Goal: Task Accomplishment & Management: Use online tool/utility

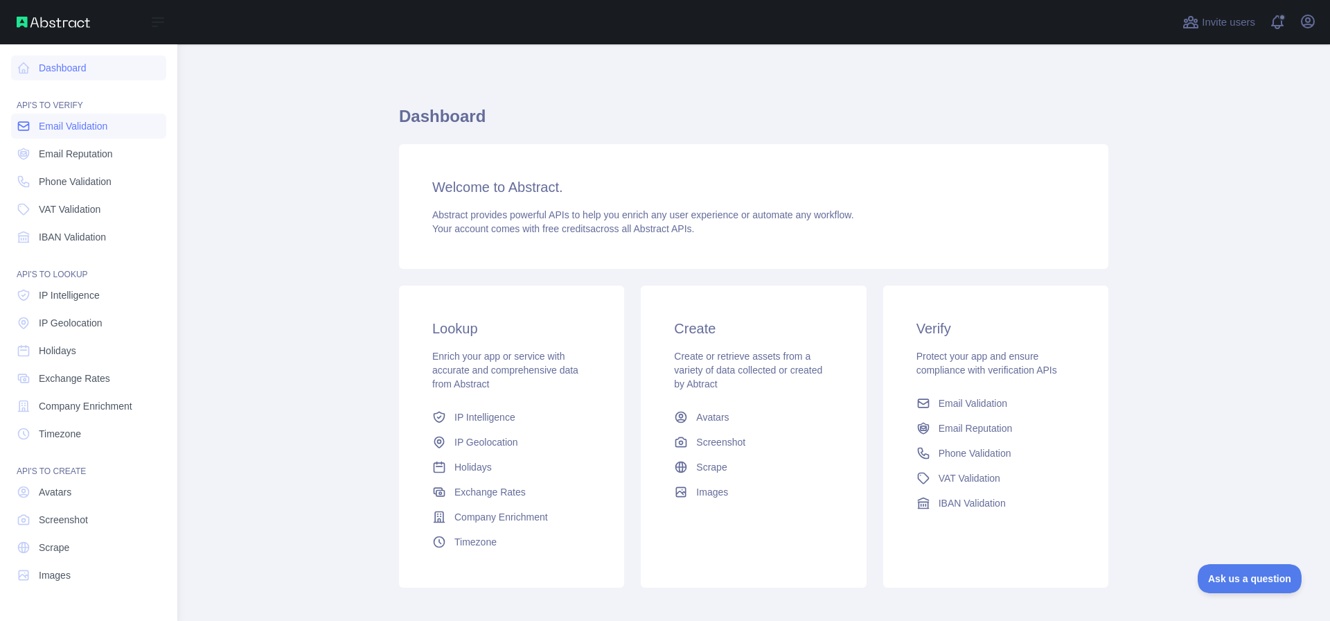
click at [107, 122] on span "Email Validation" at bounding box center [73, 126] width 69 height 14
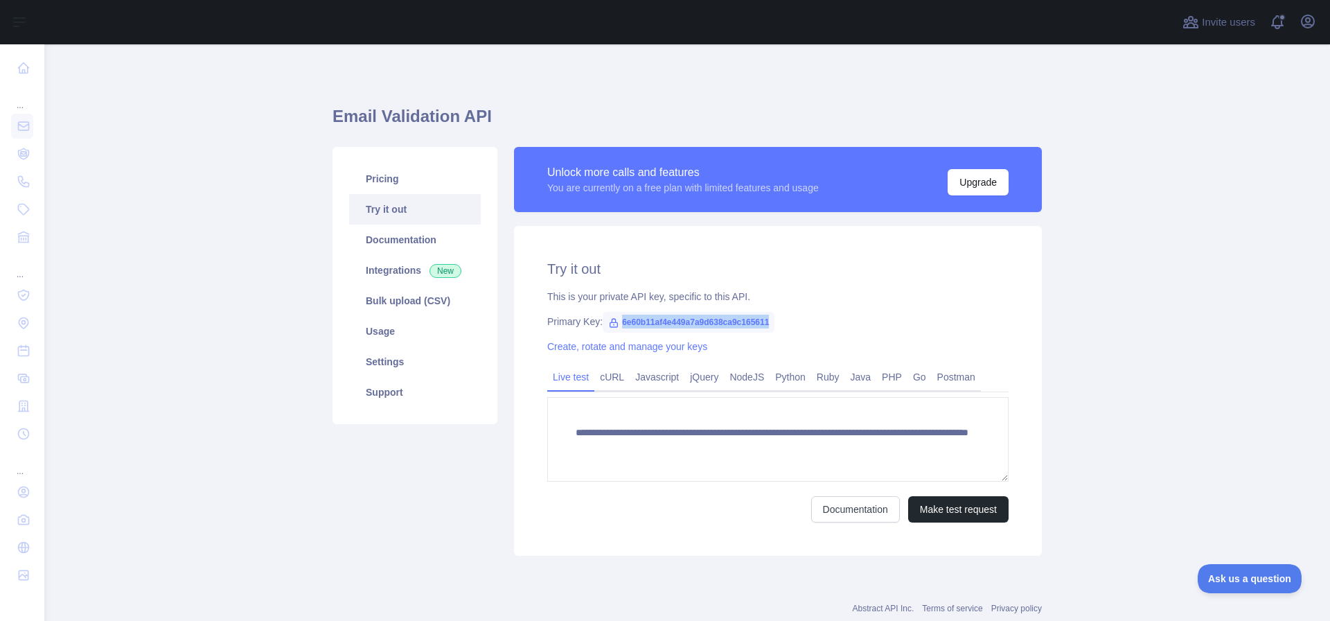
drag, startPoint x: 767, startPoint y: 319, endPoint x: 615, endPoint y: 324, distance: 151.8
click at [615, 324] on span "6e60b11af4e449a7a9d638ca9c165611" at bounding box center [689, 322] width 172 height 21
copy span "6e60b11af4e449a7a9d638ca9c165611"
